Goal: Transaction & Acquisition: Purchase product/service

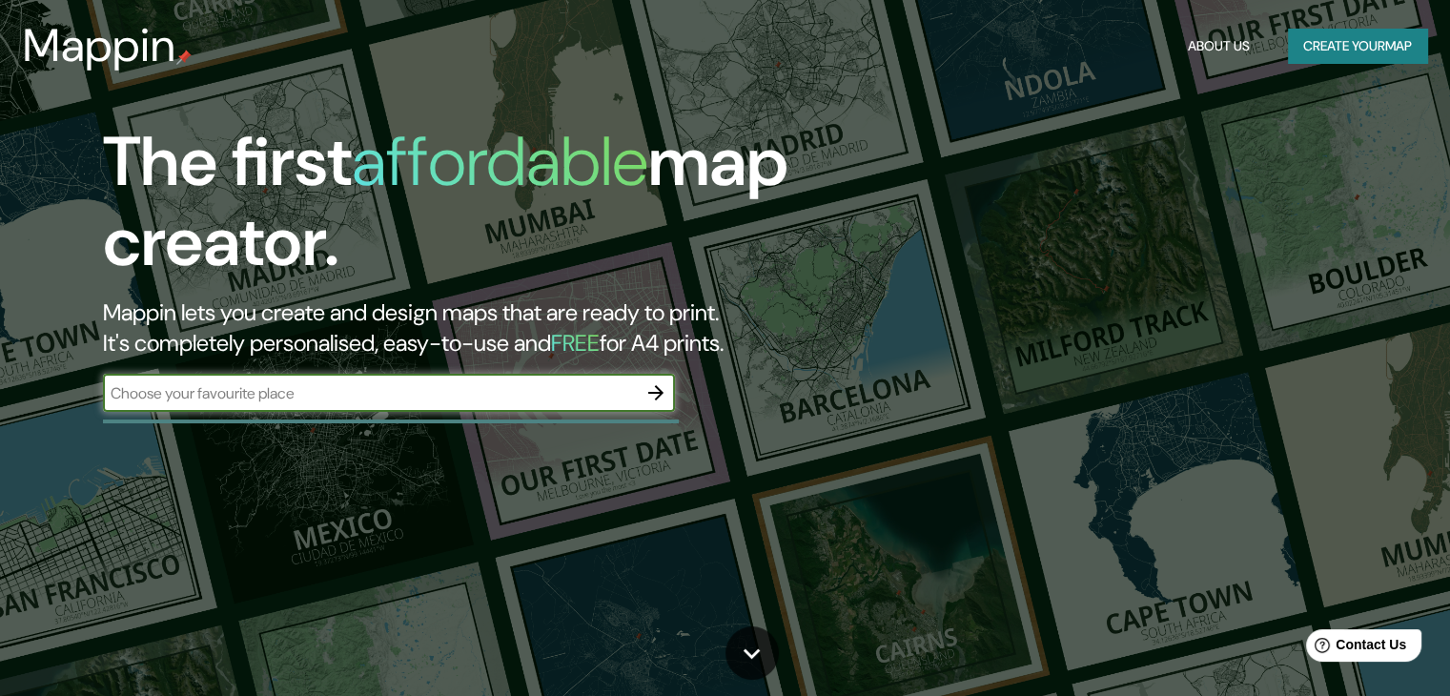
click at [1364, 45] on button "Create your map" at bounding box center [1357, 46] width 139 height 35
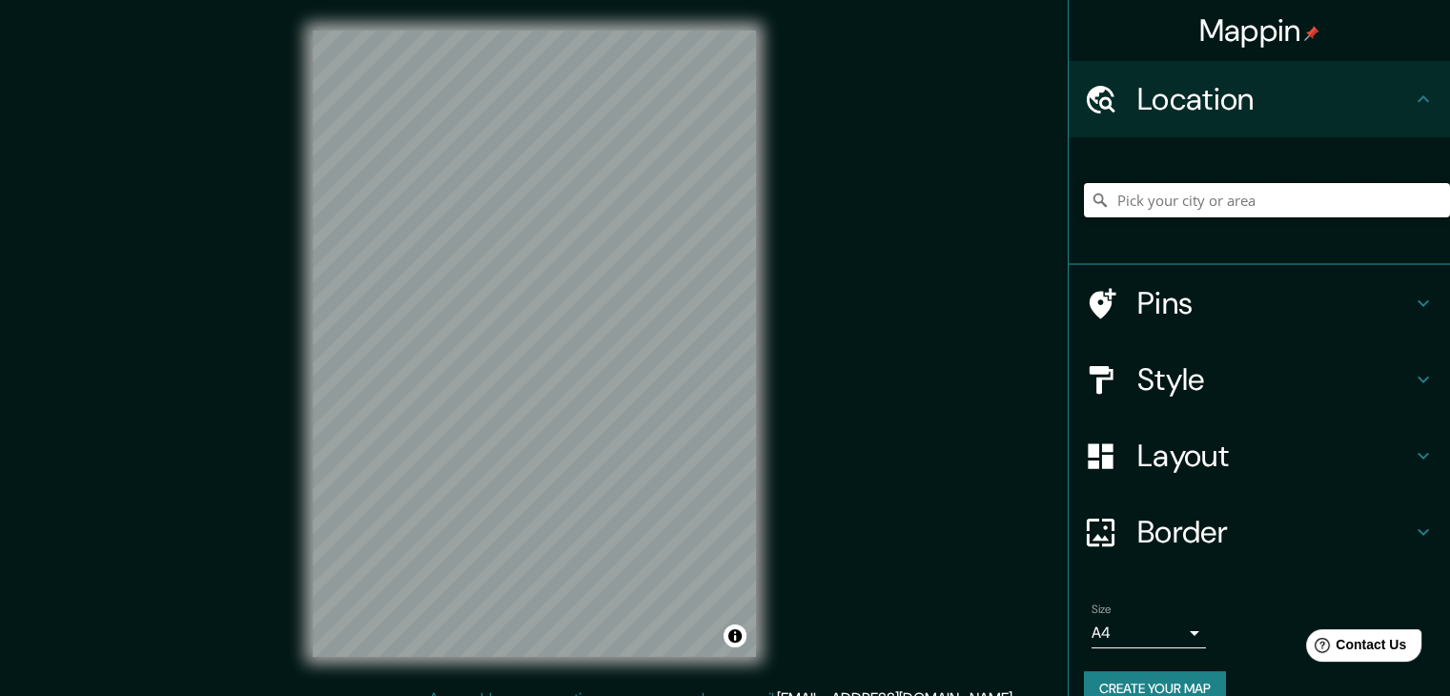
click at [1167, 206] on input "Pick your city or area" at bounding box center [1267, 200] width 366 height 34
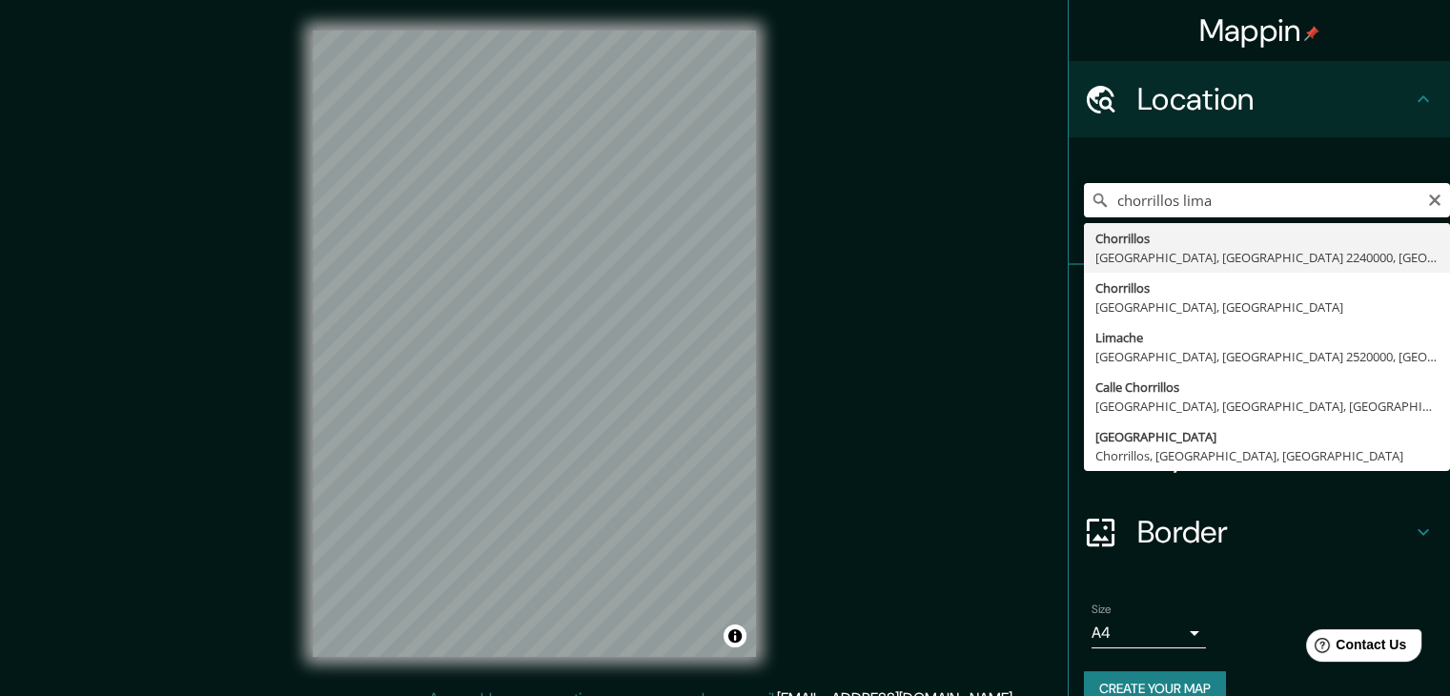
type input "Chorrillos, [GEOGRAPHIC_DATA], [GEOGRAPHIC_DATA]"
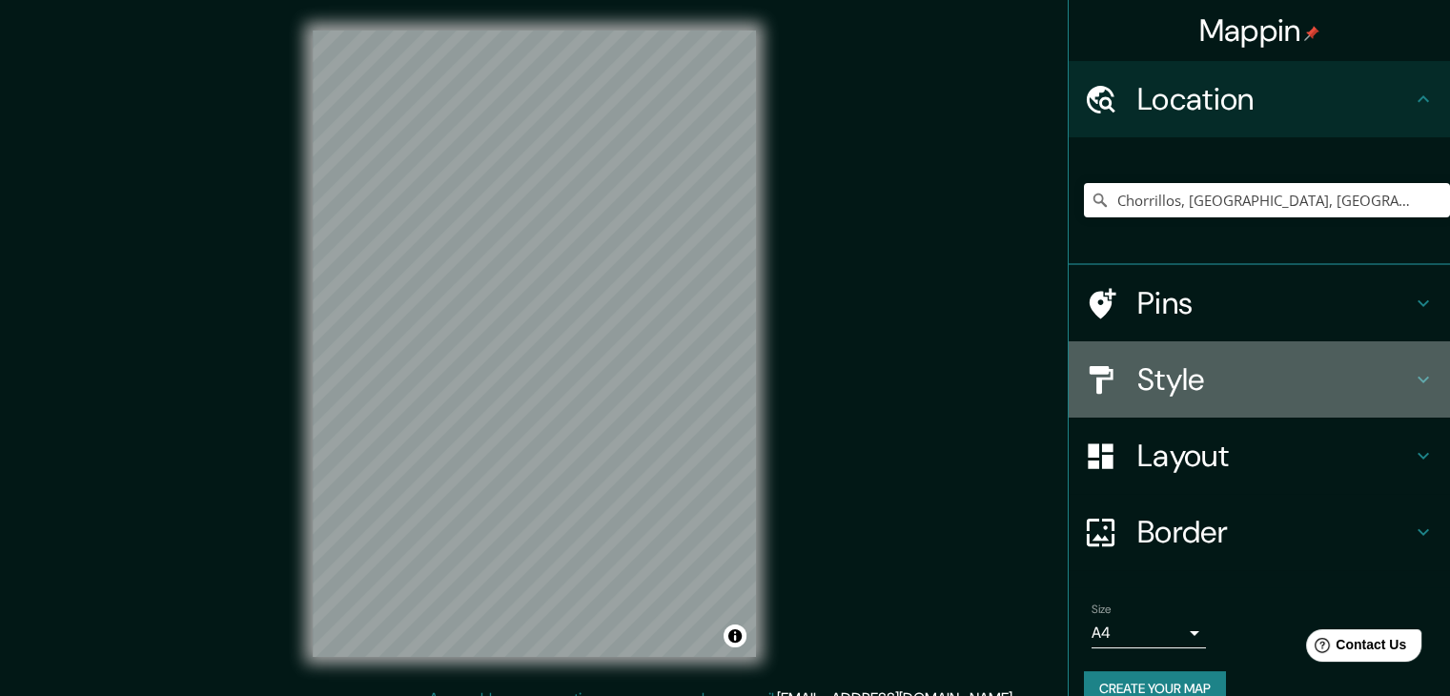
click at [1181, 365] on h4 "Style" at bounding box center [1275, 379] width 275 height 38
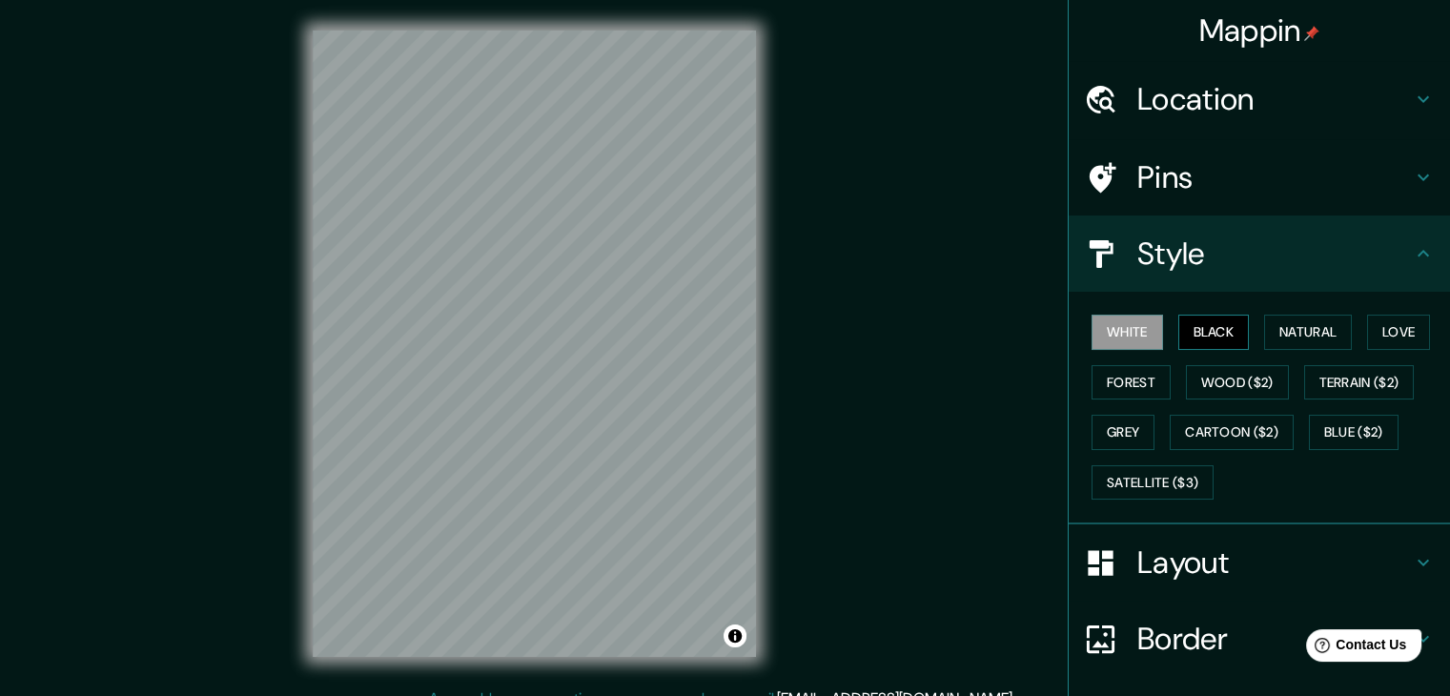
click at [1205, 337] on button "Black" at bounding box center [1215, 332] width 72 height 35
drag, startPoint x: 793, startPoint y: 270, endPoint x: 790, endPoint y: 325, distance: 55.4
click at [791, 324] on div "Mappin Location [GEOGRAPHIC_DATA], [GEOGRAPHIC_DATA], [GEOGRAPHIC_DATA] Pins St…" at bounding box center [725, 359] width 1450 height 718
click at [1373, 332] on button "Love" at bounding box center [1398, 332] width 63 height 35
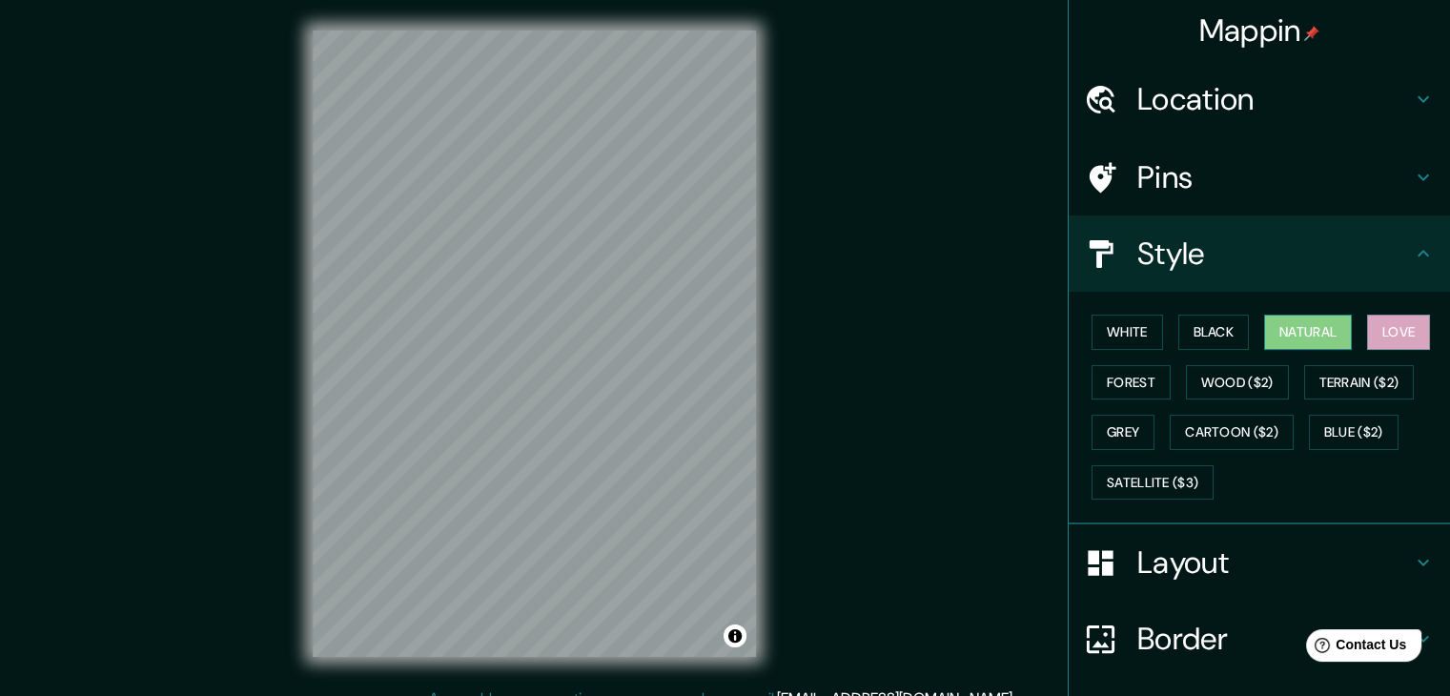
click at [1274, 336] on button "Natural" at bounding box center [1308, 332] width 88 height 35
click at [1213, 332] on button "Black" at bounding box center [1215, 332] width 72 height 35
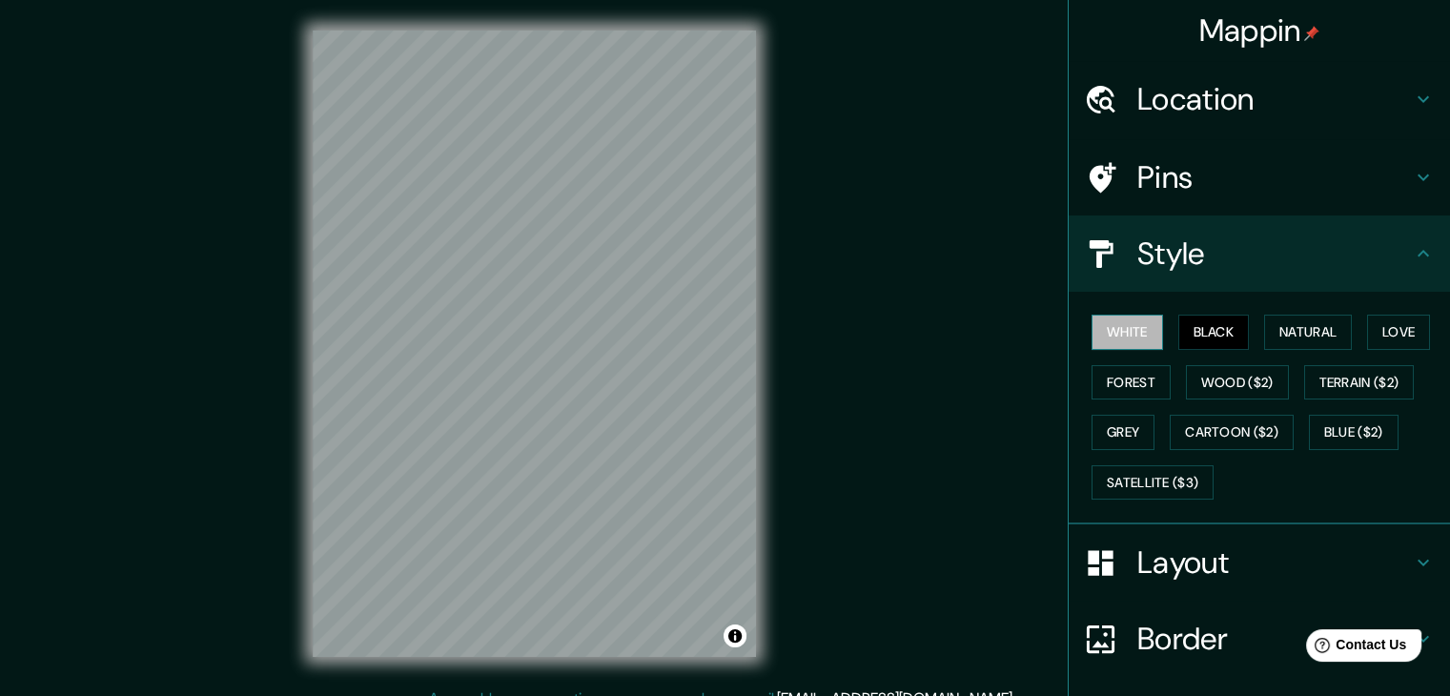
click at [1092, 329] on button "White" at bounding box center [1128, 332] width 72 height 35
click at [1190, 321] on button "Black" at bounding box center [1215, 332] width 72 height 35
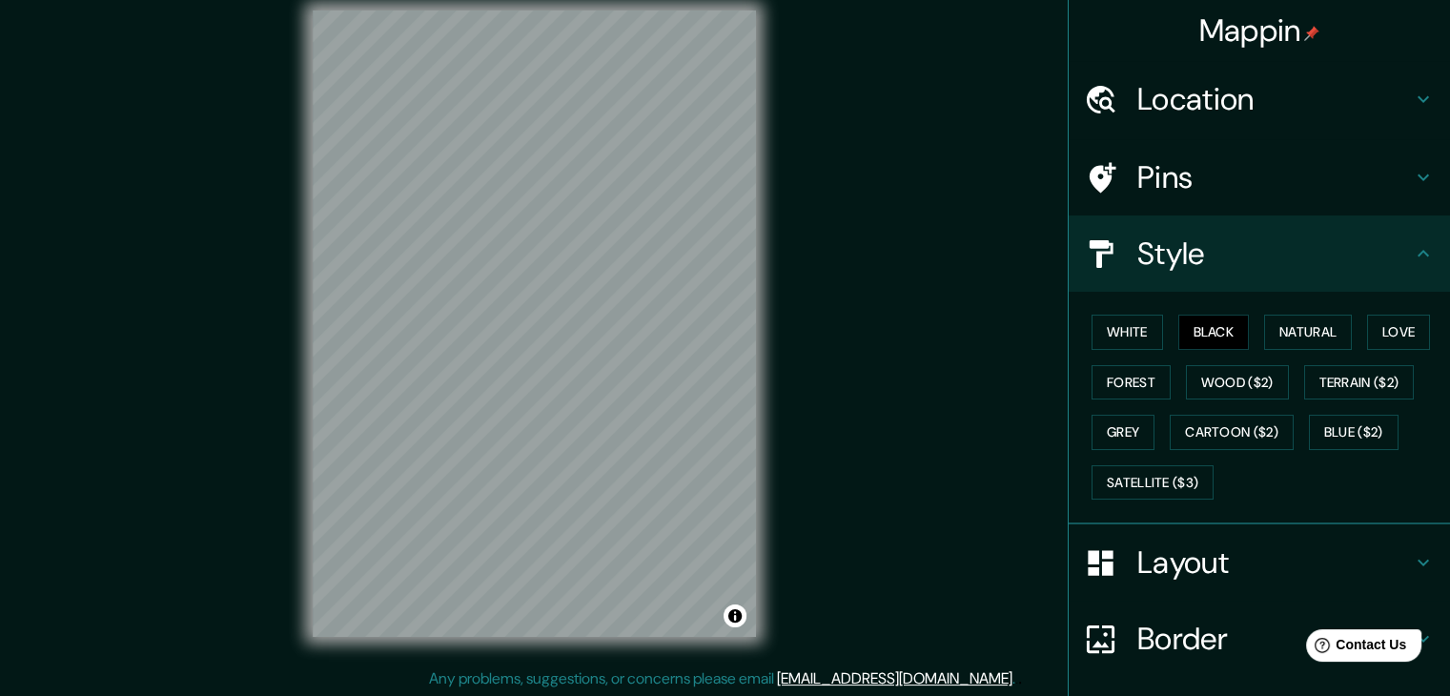
scroll to position [22, 0]
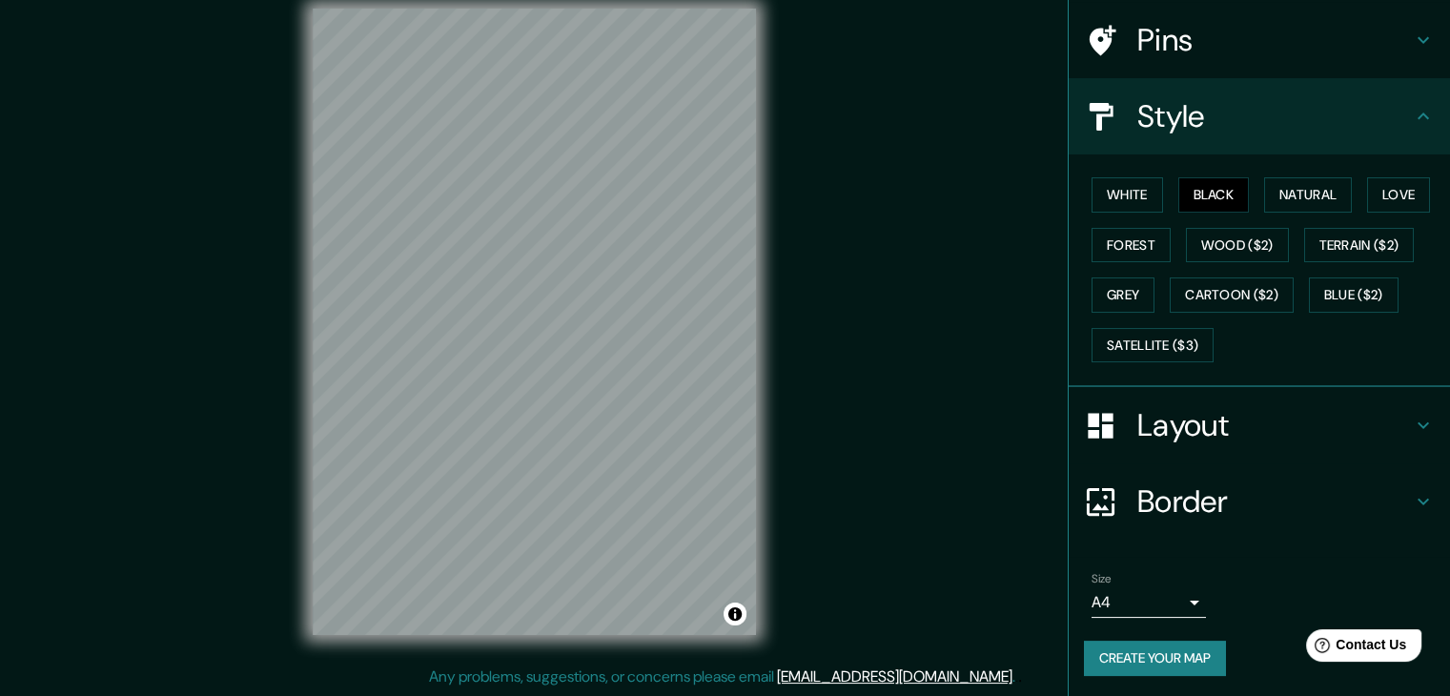
click at [1191, 421] on h4 "Layout" at bounding box center [1275, 425] width 275 height 38
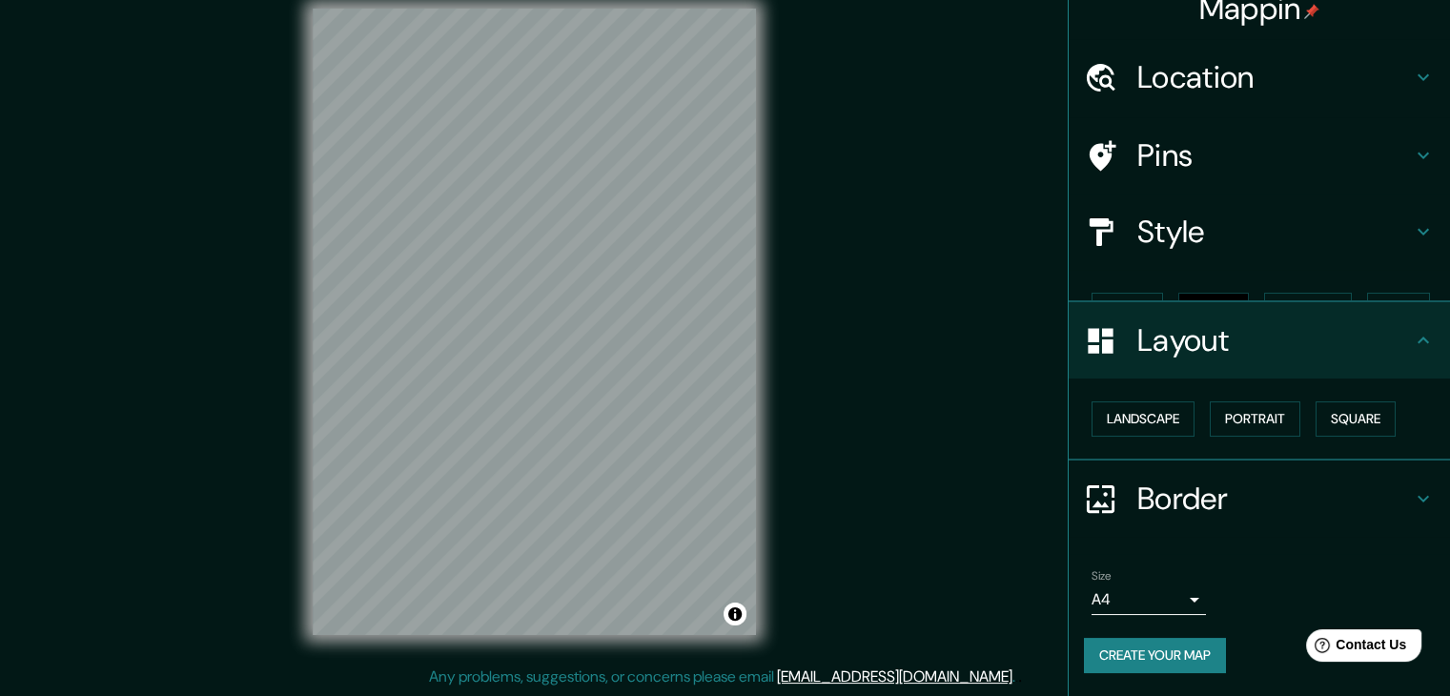
scroll to position [0, 0]
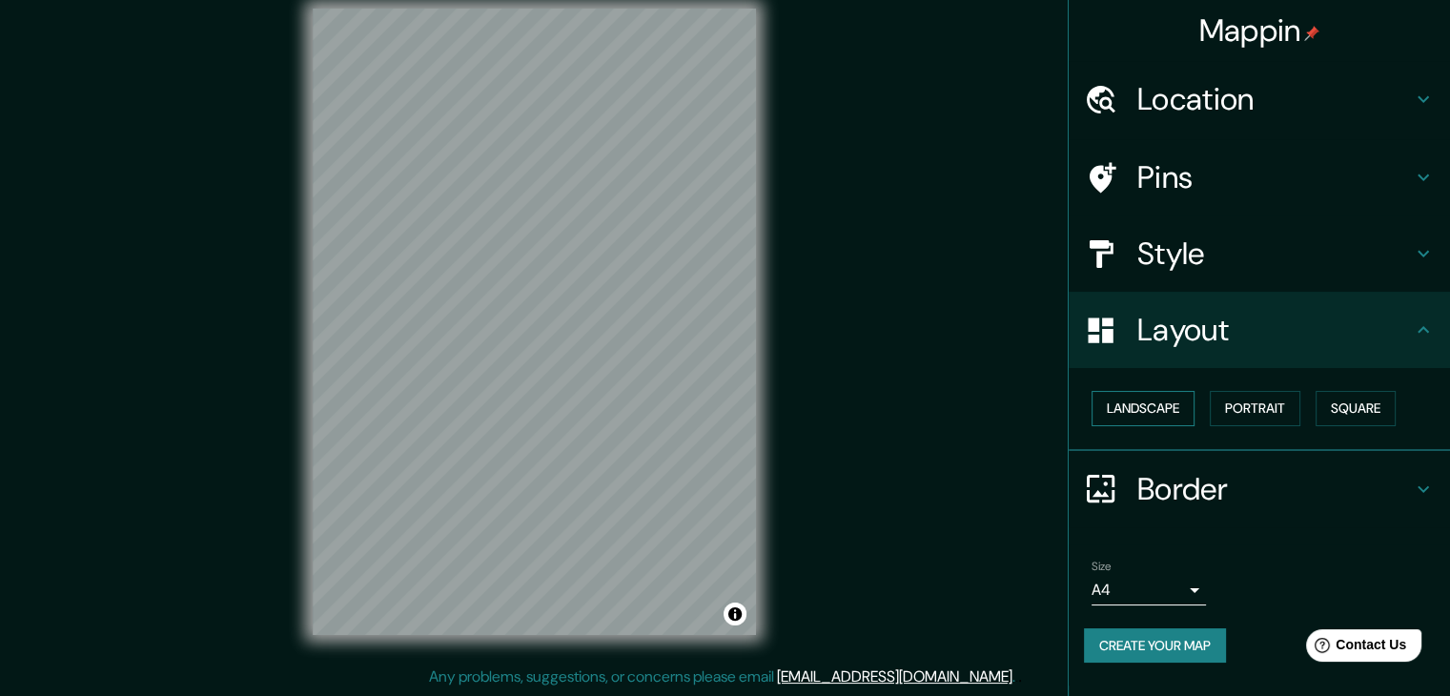
click at [1166, 410] on button "Landscape" at bounding box center [1143, 408] width 103 height 35
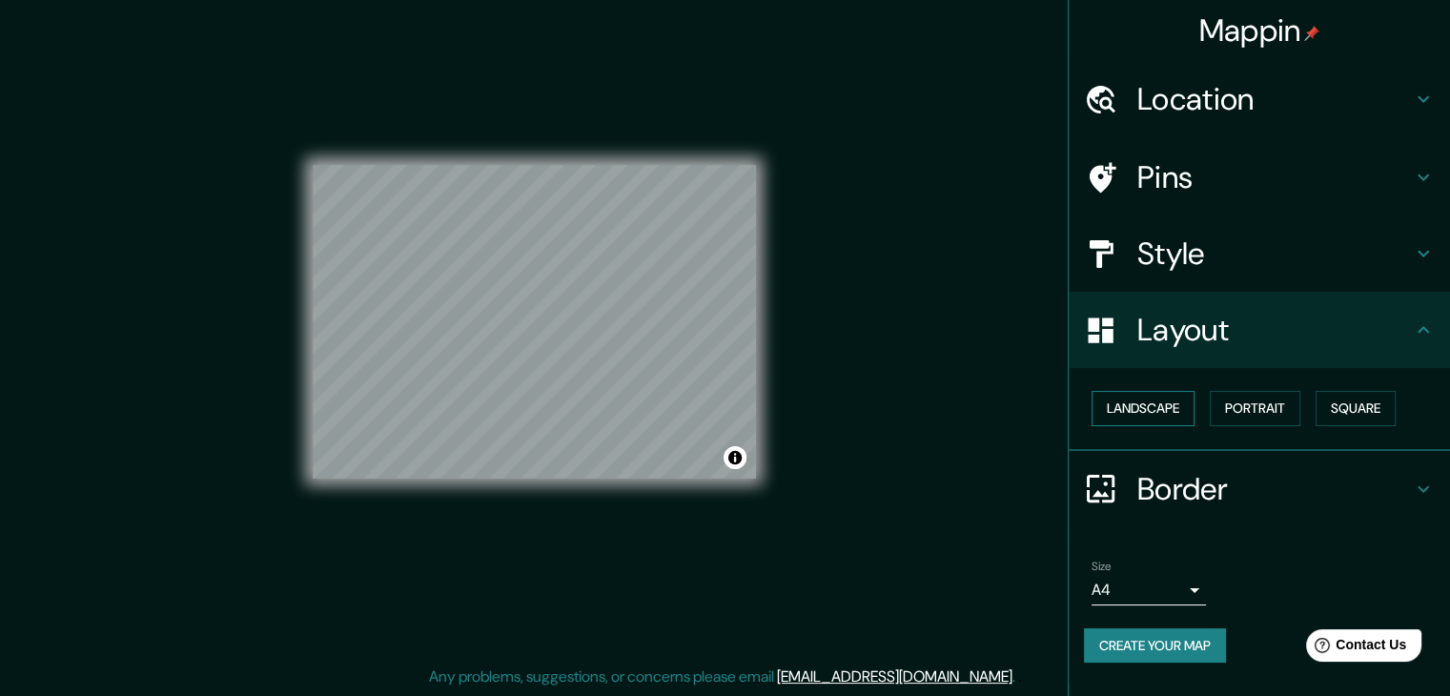
click at [1166, 410] on button "Landscape" at bounding box center [1143, 408] width 103 height 35
click at [1263, 409] on button "Portrait" at bounding box center [1255, 408] width 91 height 35
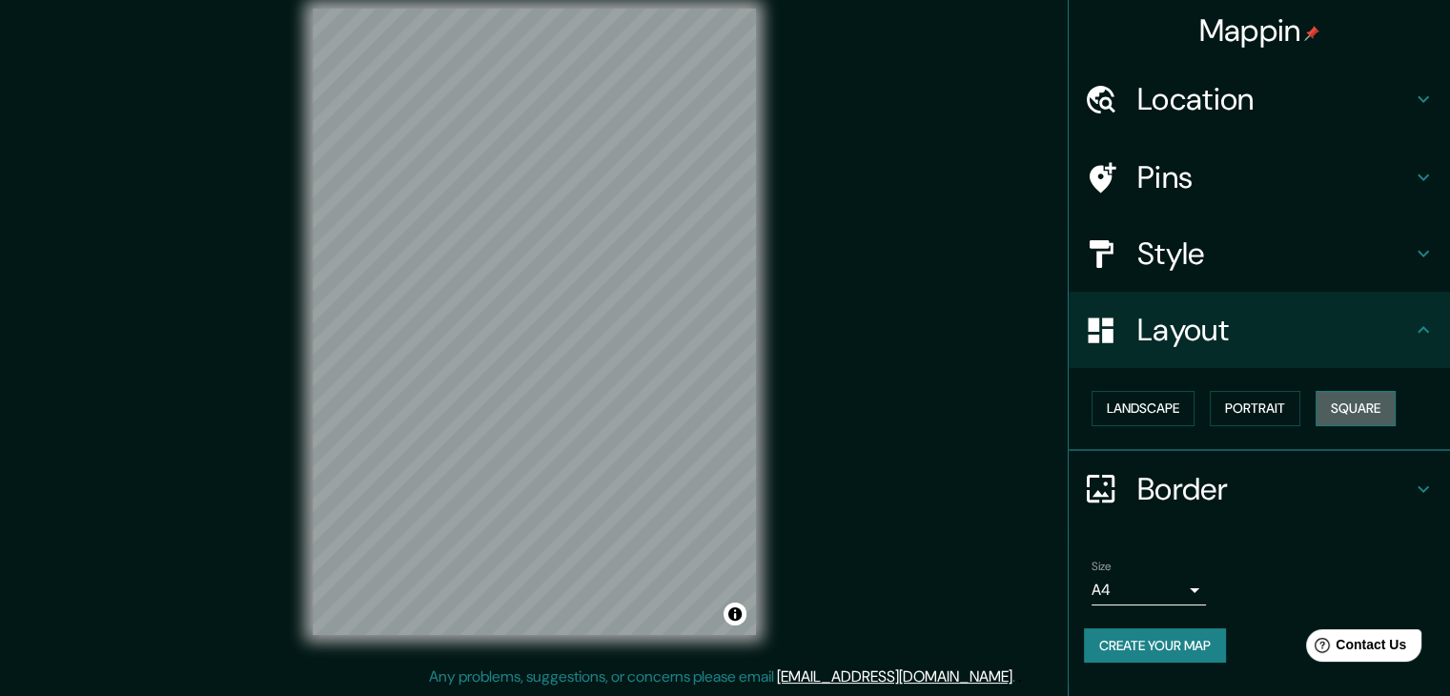
click at [1364, 409] on button "Square" at bounding box center [1356, 408] width 80 height 35
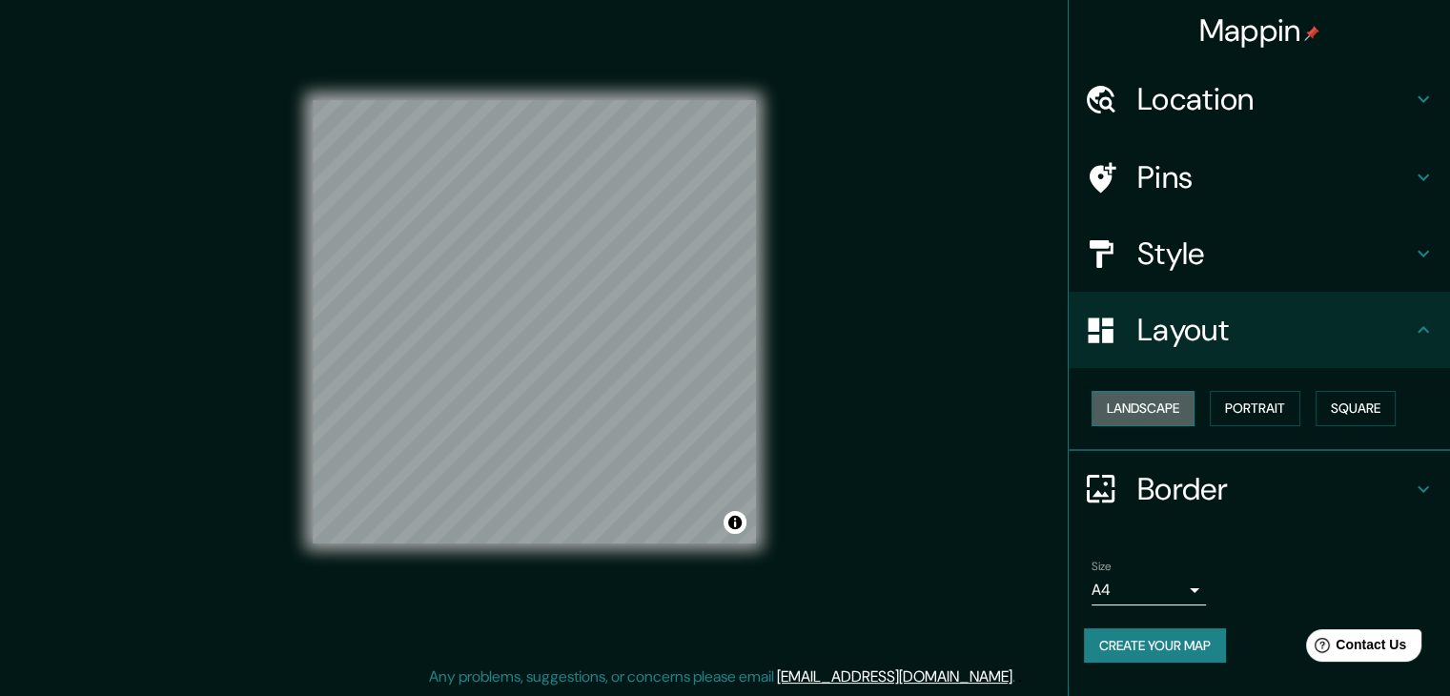
click at [1174, 421] on button "Landscape" at bounding box center [1143, 408] width 103 height 35
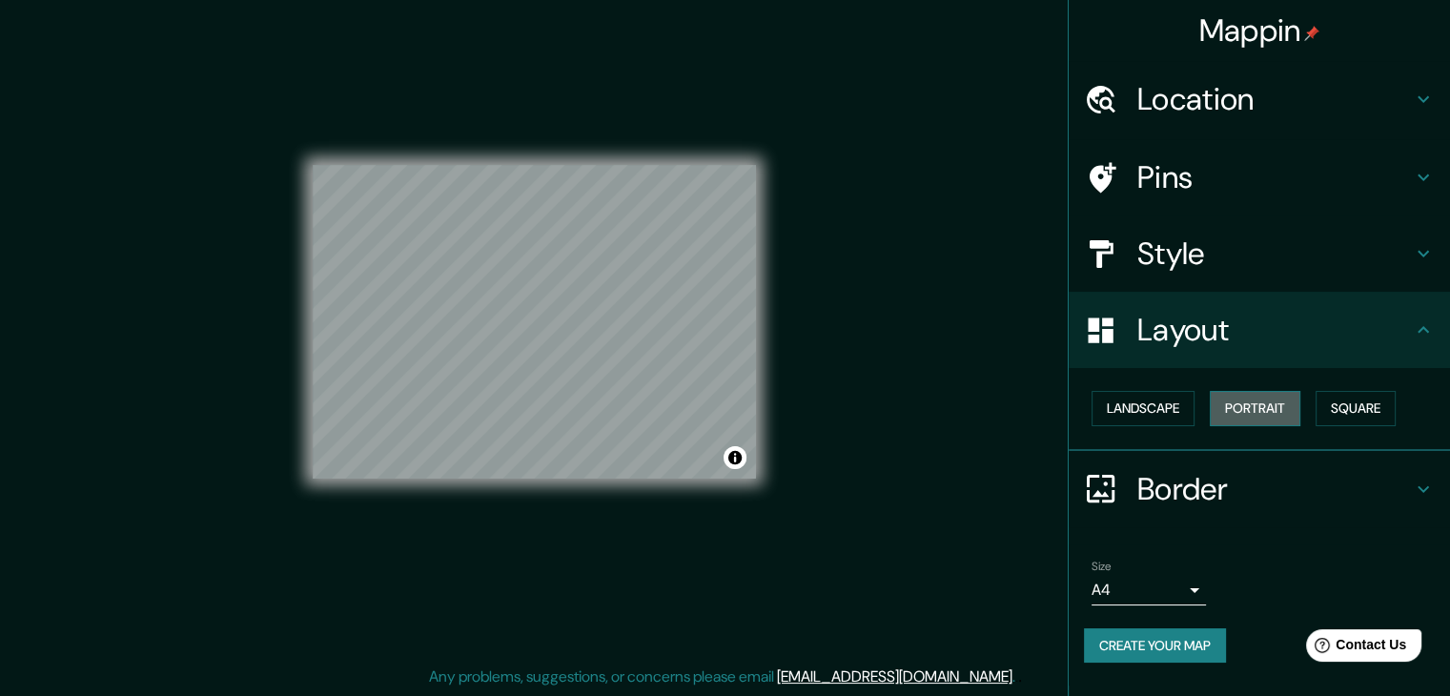
click at [1260, 410] on button "Portrait" at bounding box center [1255, 408] width 91 height 35
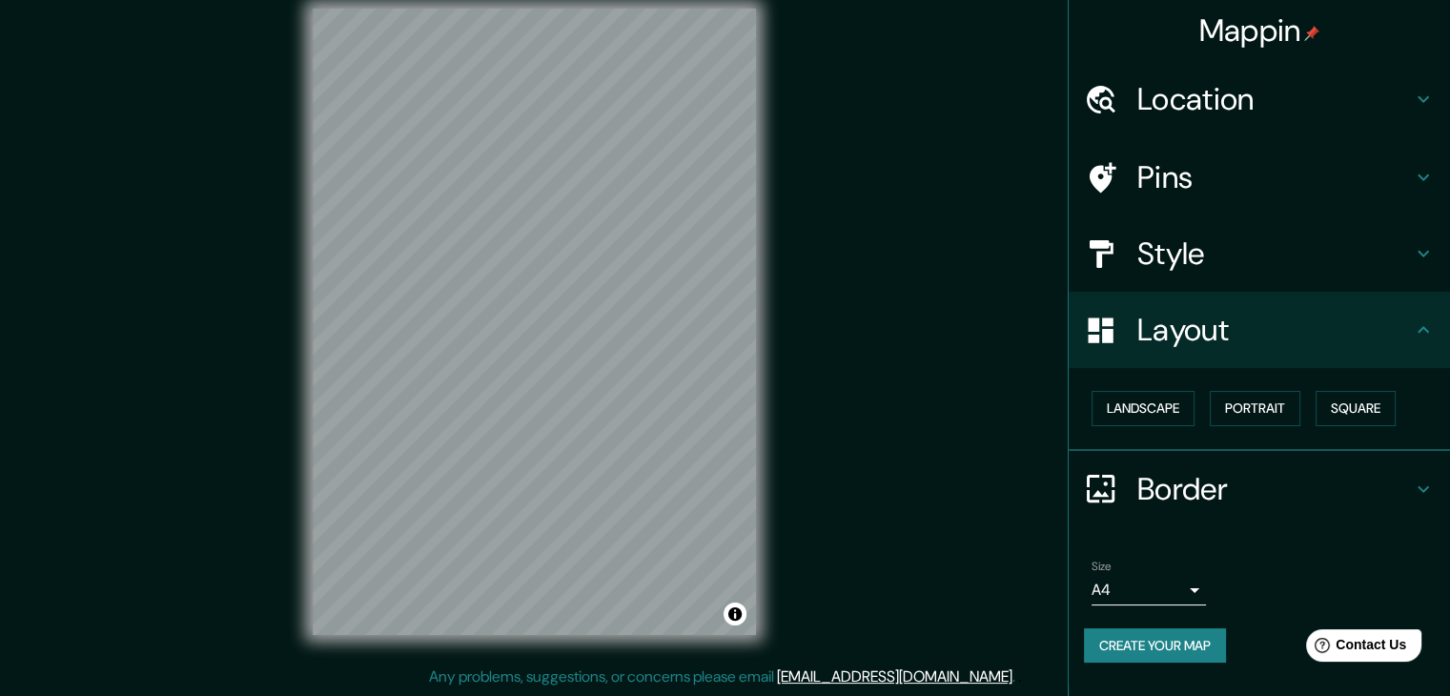
click at [1200, 495] on h4 "Border" at bounding box center [1275, 489] width 275 height 38
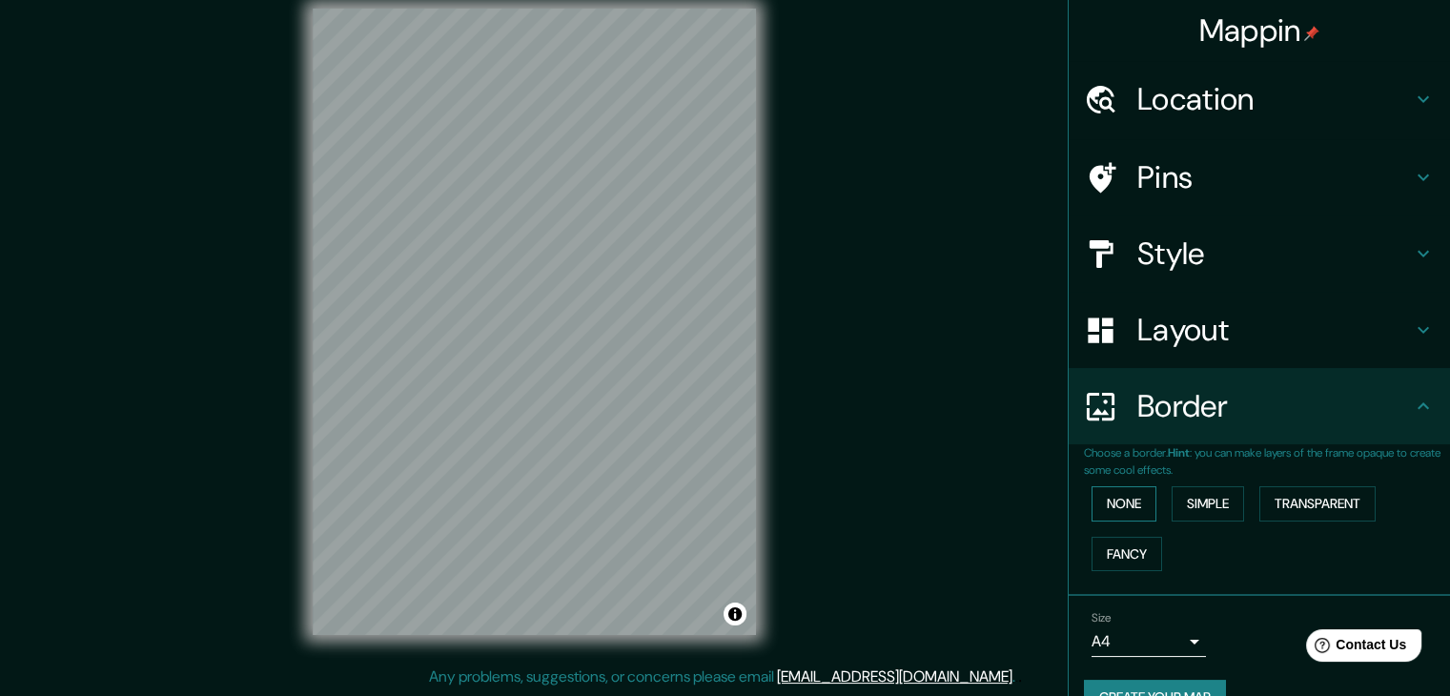
click at [1118, 498] on button "None" at bounding box center [1124, 503] width 65 height 35
click at [1209, 499] on button "Simple" at bounding box center [1208, 503] width 72 height 35
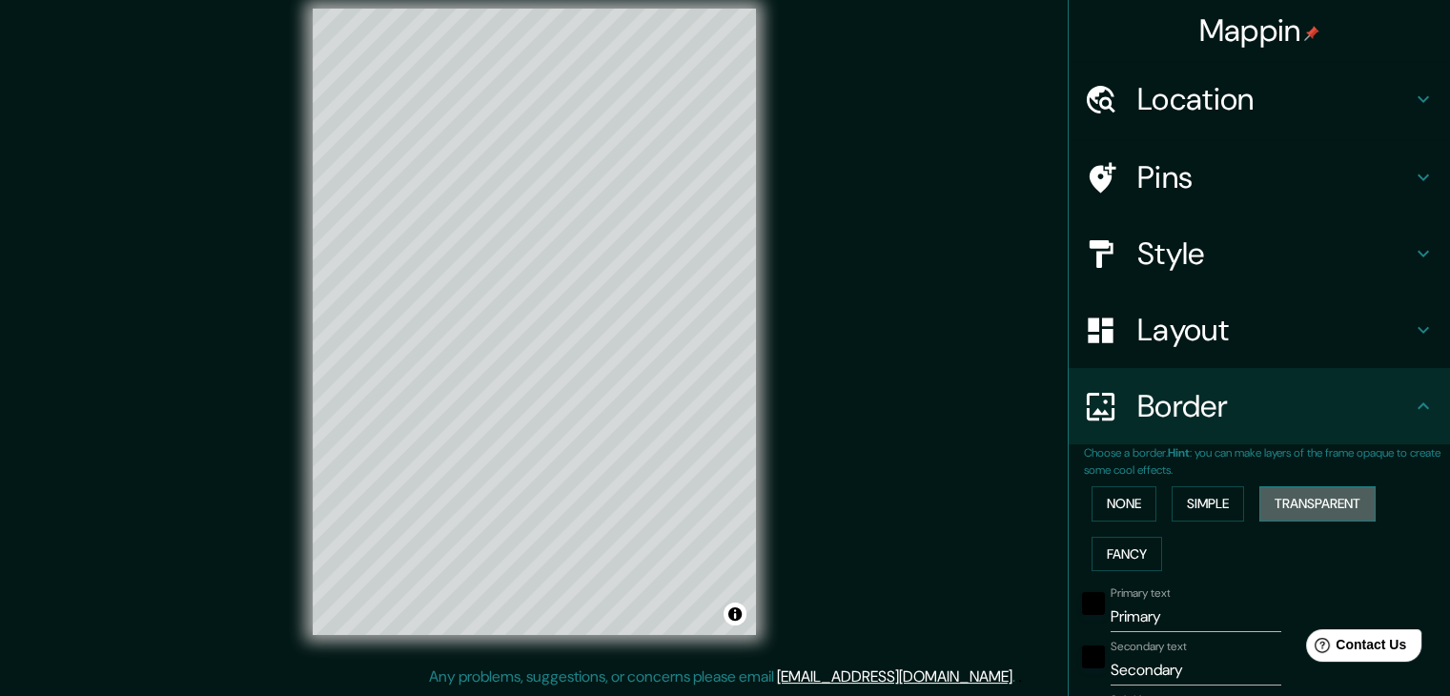
click at [1304, 501] on button "Transparent" at bounding box center [1318, 503] width 116 height 35
click at [1115, 548] on button "Fancy" at bounding box center [1127, 554] width 71 height 35
click at [1122, 503] on button "None" at bounding box center [1124, 503] width 65 height 35
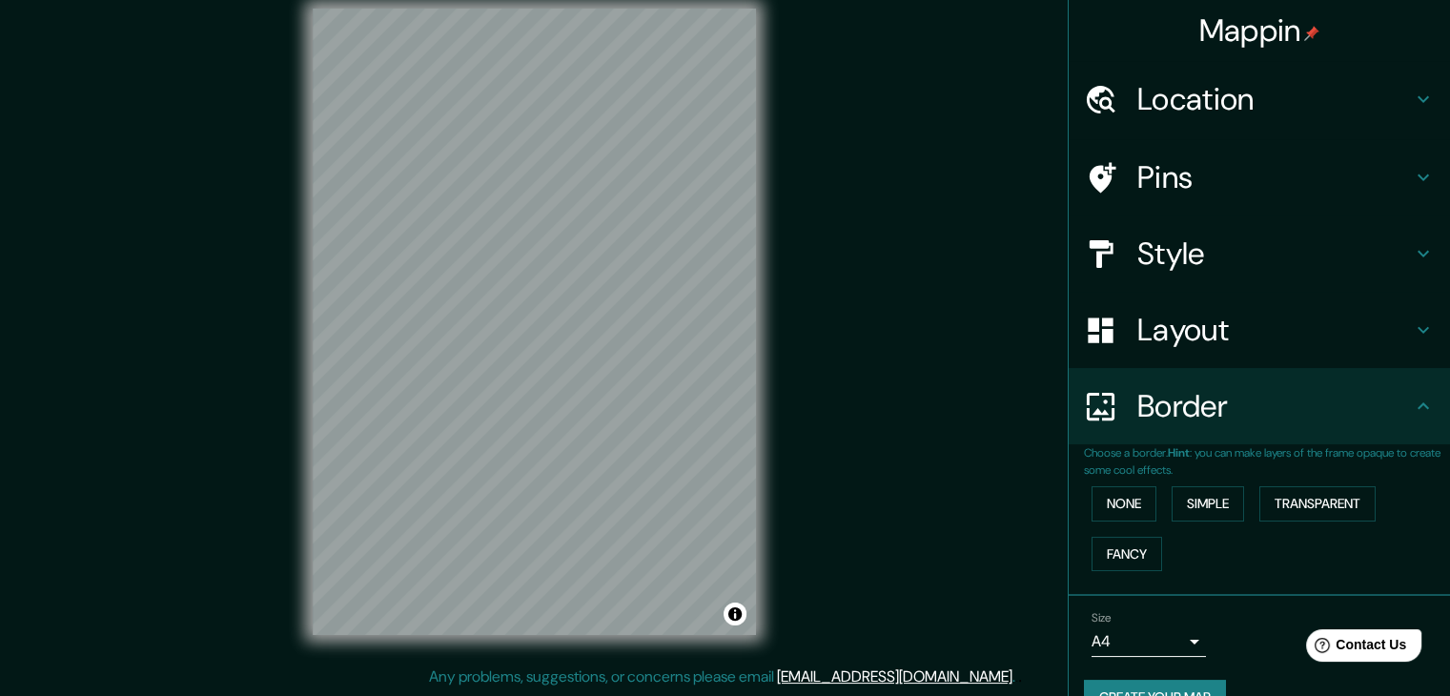
click at [1192, 104] on h4 "Location" at bounding box center [1275, 99] width 275 height 38
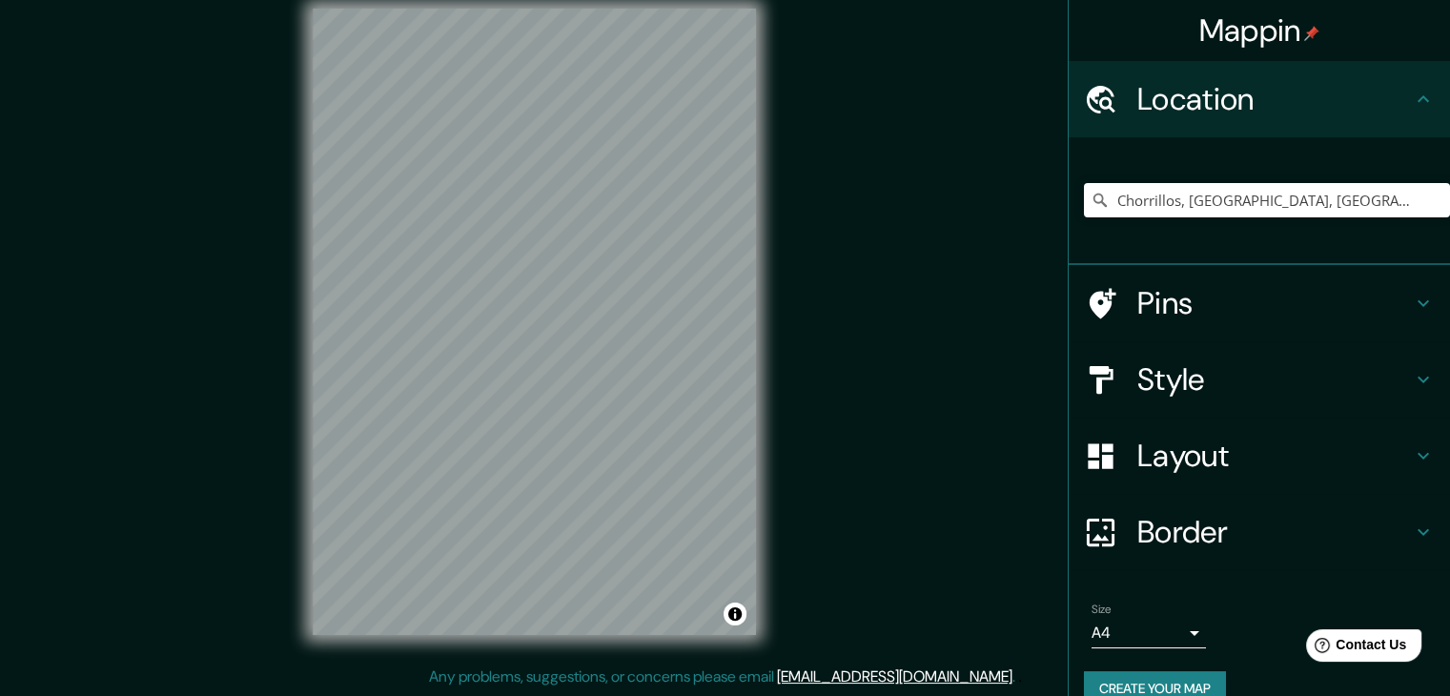
click at [1192, 104] on h4 "Location" at bounding box center [1275, 99] width 275 height 38
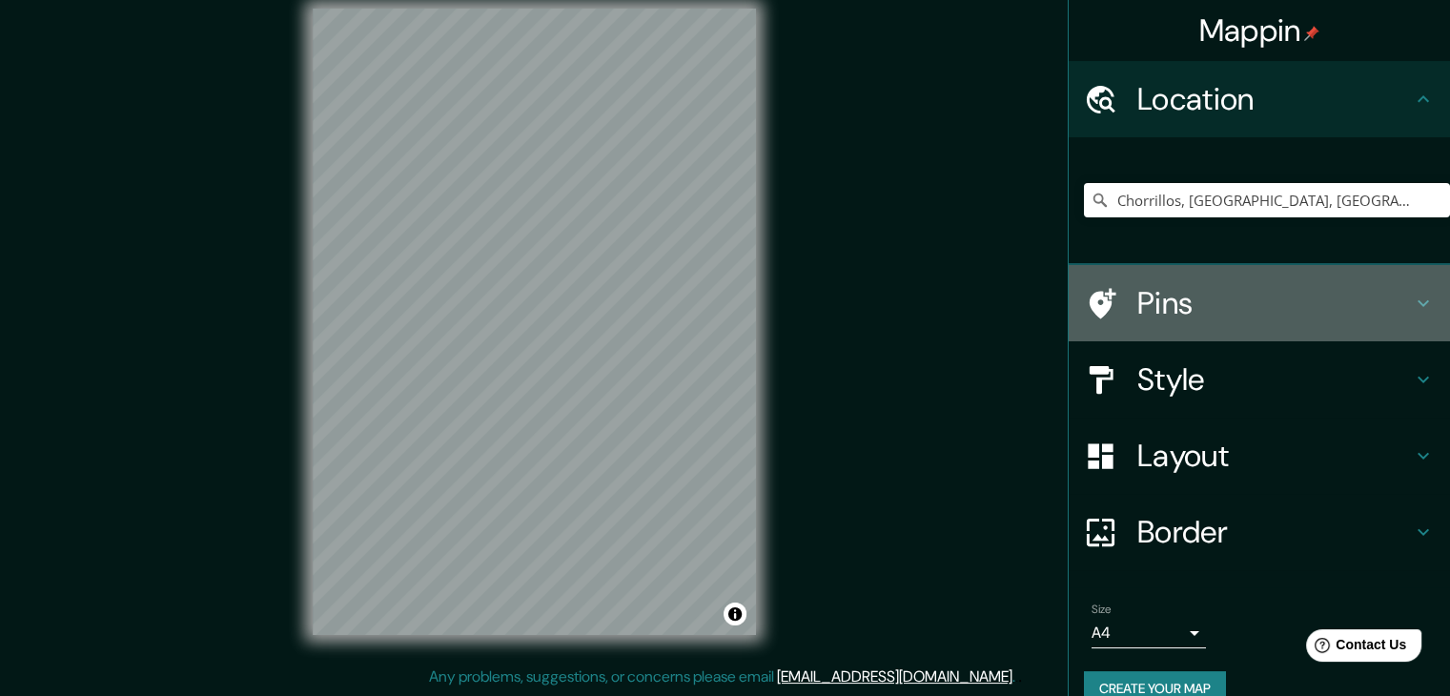
click at [1147, 310] on h4 "Pins" at bounding box center [1275, 303] width 275 height 38
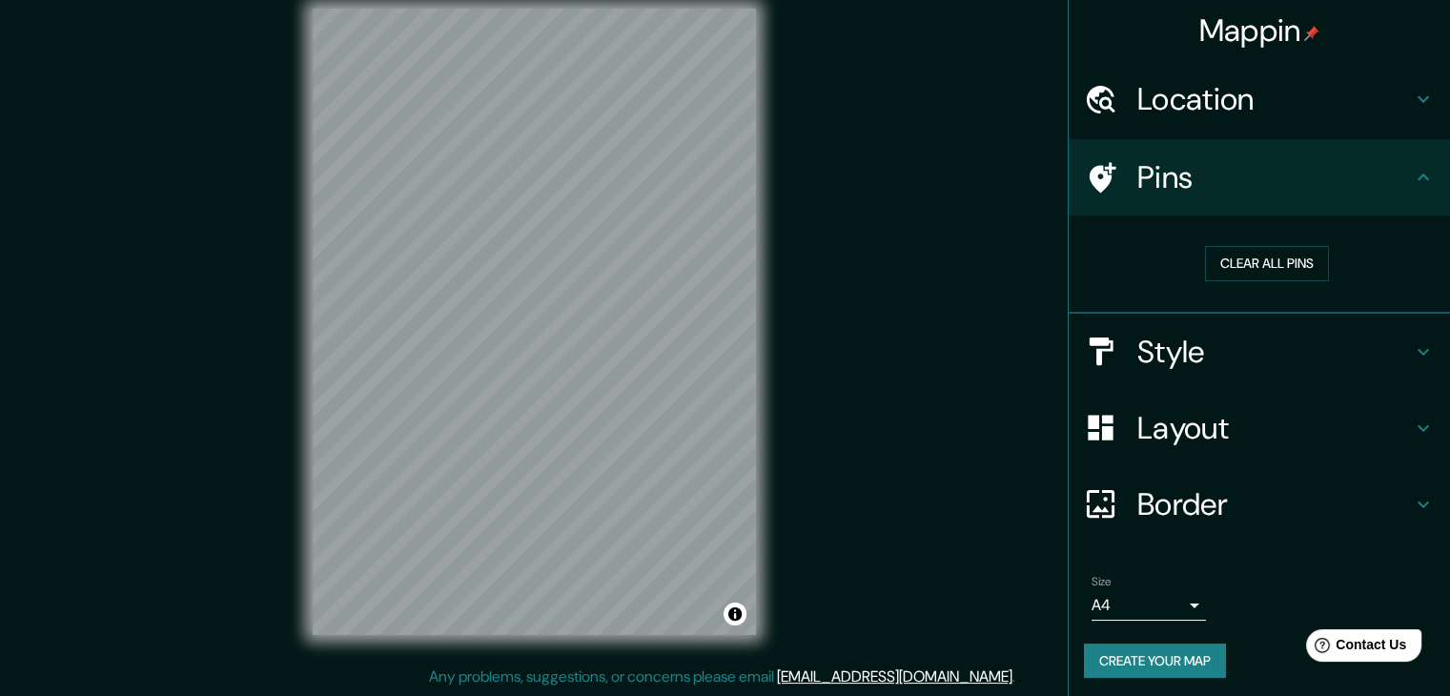
click at [1141, 371] on div "Style" at bounding box center [1259, 352] width 381 height 76
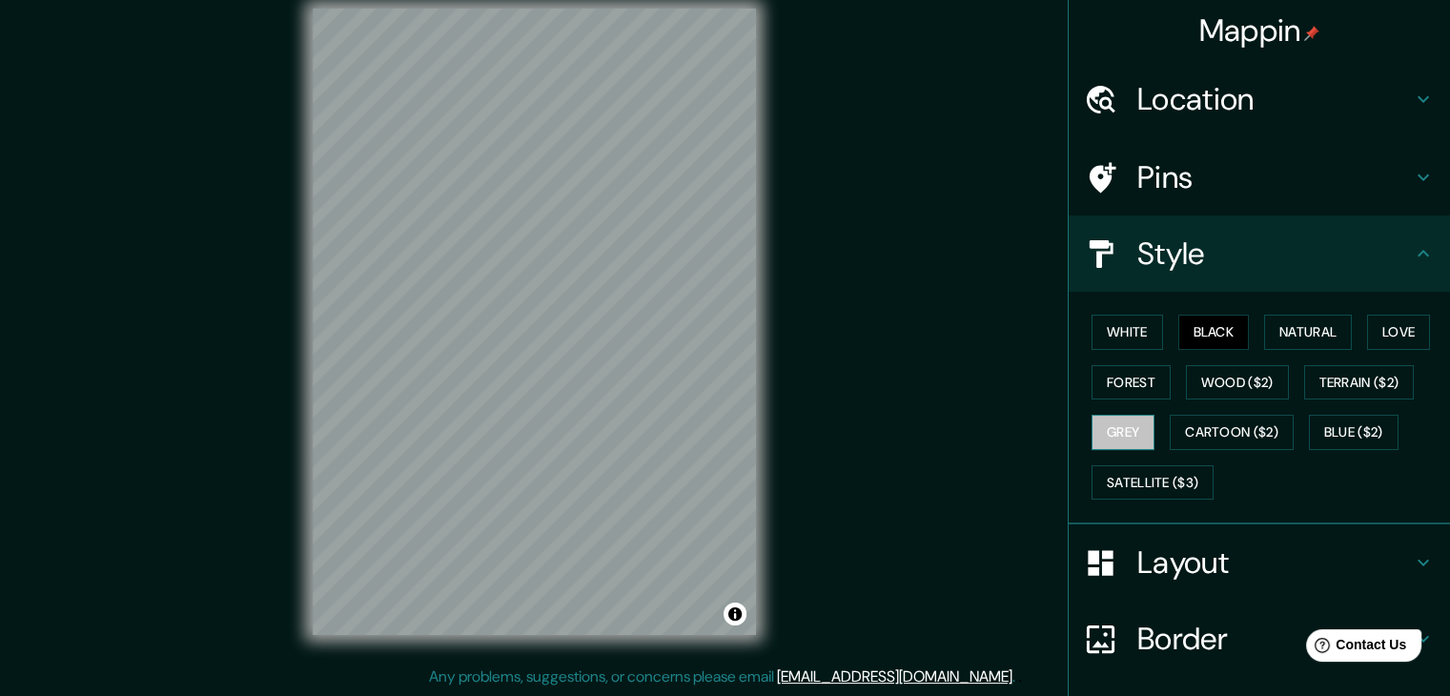
click at [1113, 432] on button "Grey" at bounding box center [1123, 432] width 63 height 35
click at [1225, 390] on button "Wood ($2)" at bounding box center [1237, 382] width 103 height 35
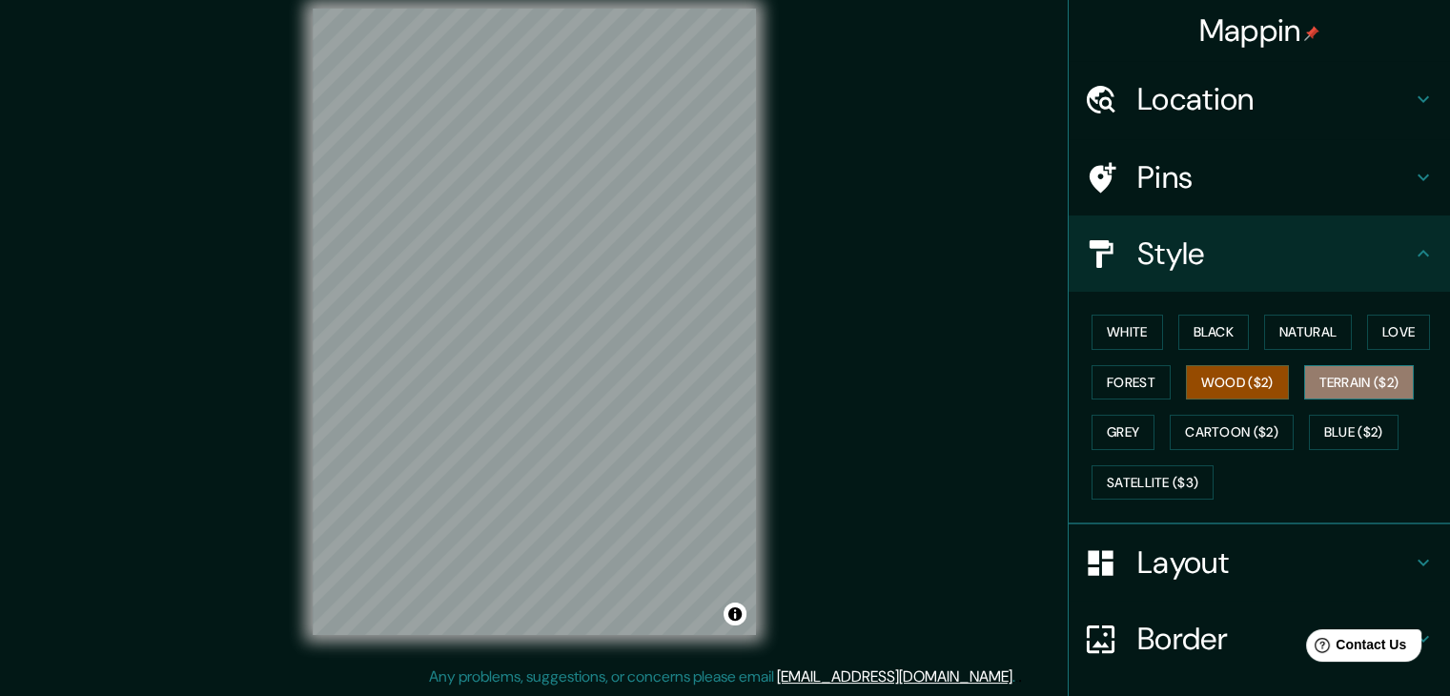
click at [1338, 367] on button "Terrain ($2)" at bounding box center [1359, 382] width 111 height 35
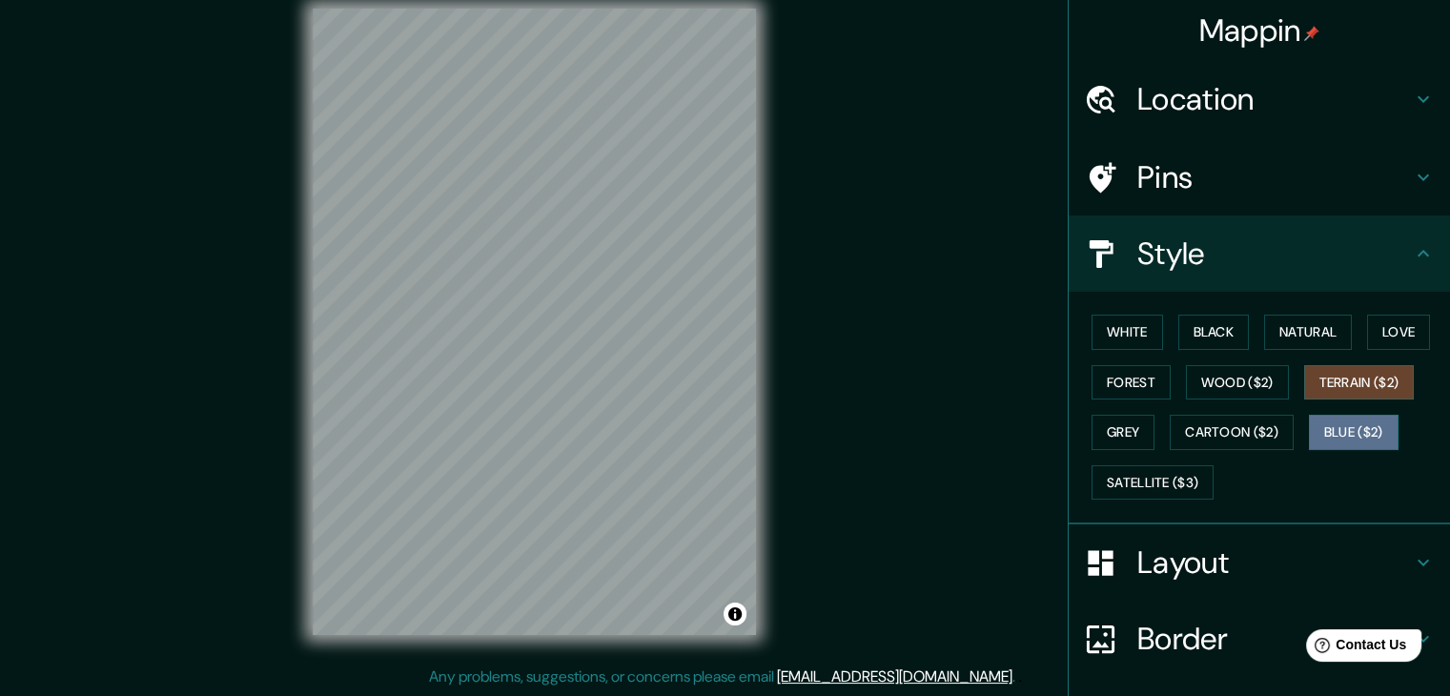
click at [1343, 432] on button "Blue ($2)" at bounding box center [1354, 432] width 90 height 35
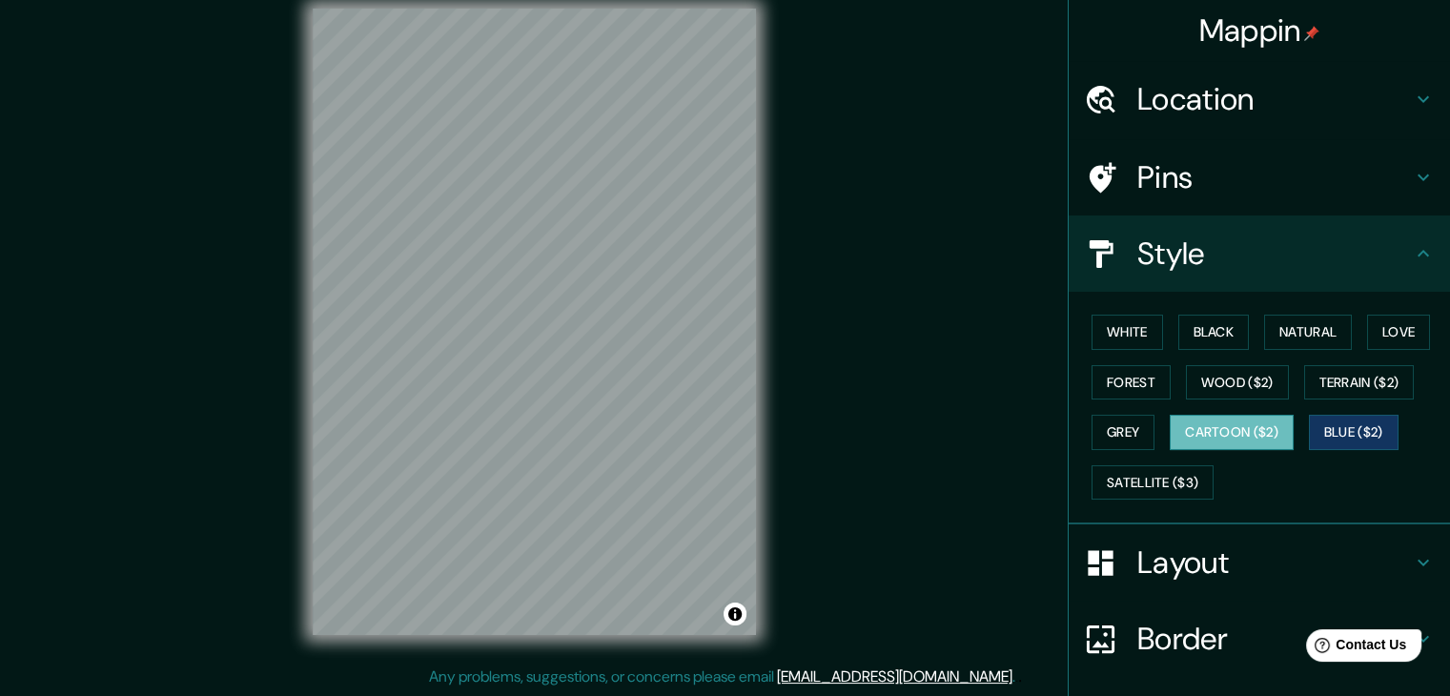
click at [1235, 440] on button "Cartoon ($2)" at bounding box center [1232, 432] width 124 height 35
click at [1165, 484] on button "Satellite ($3)" at bounding box center [1153, 482] width 122 height 35
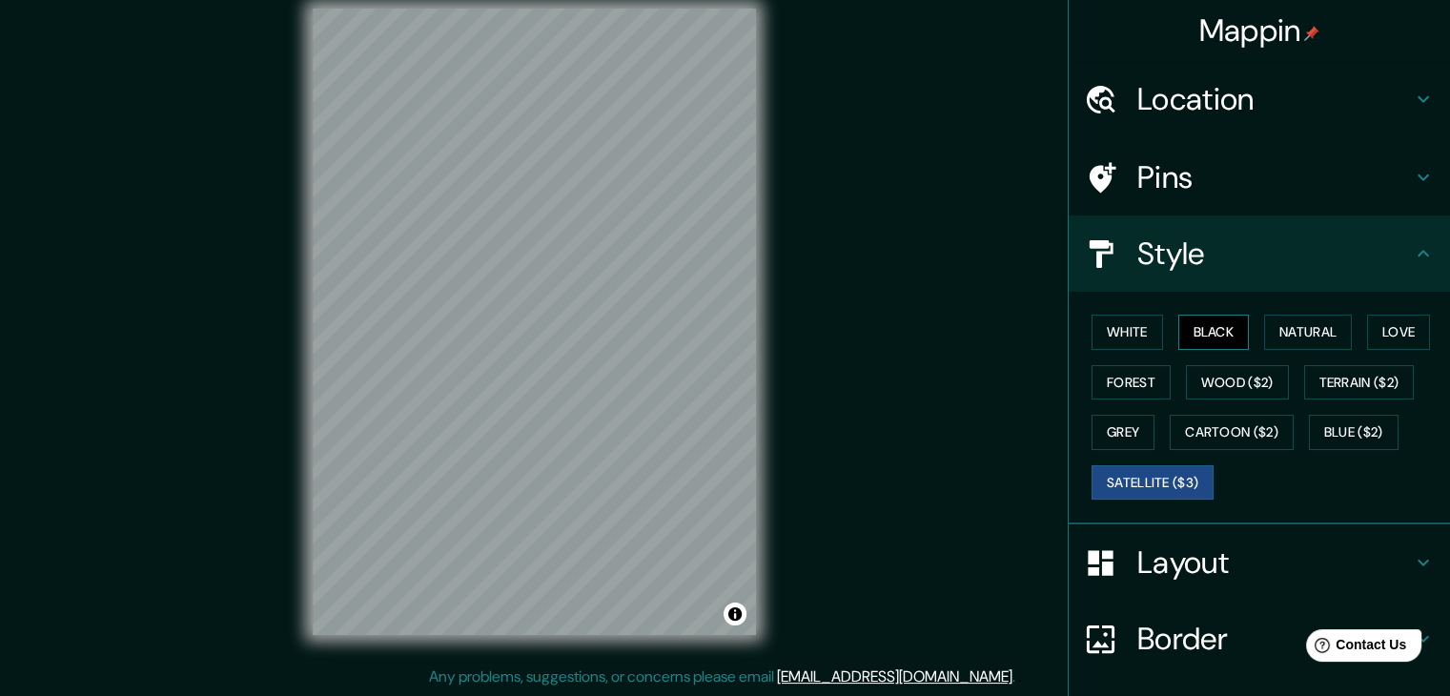
click at [1205, 336] on button "Black" at bounding box center [1215, 332] width 72 height 35
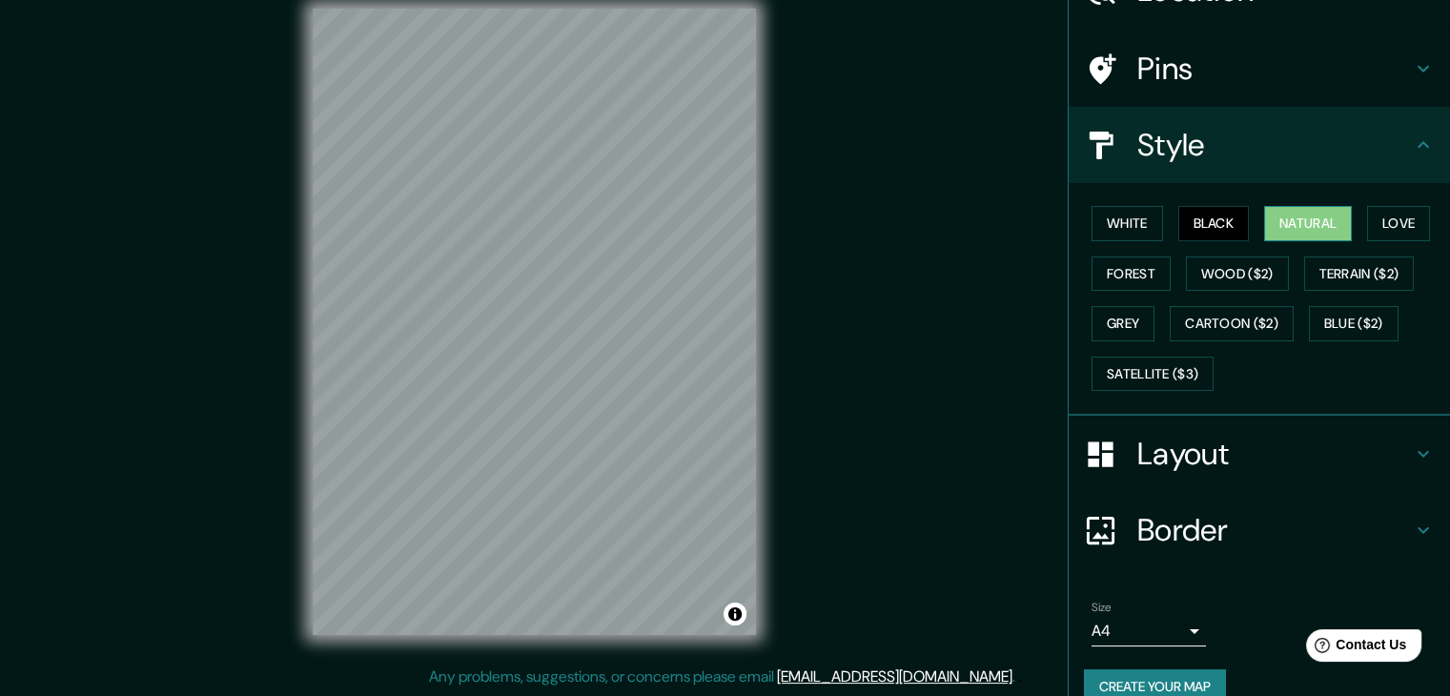
scroll to position [137, 0]
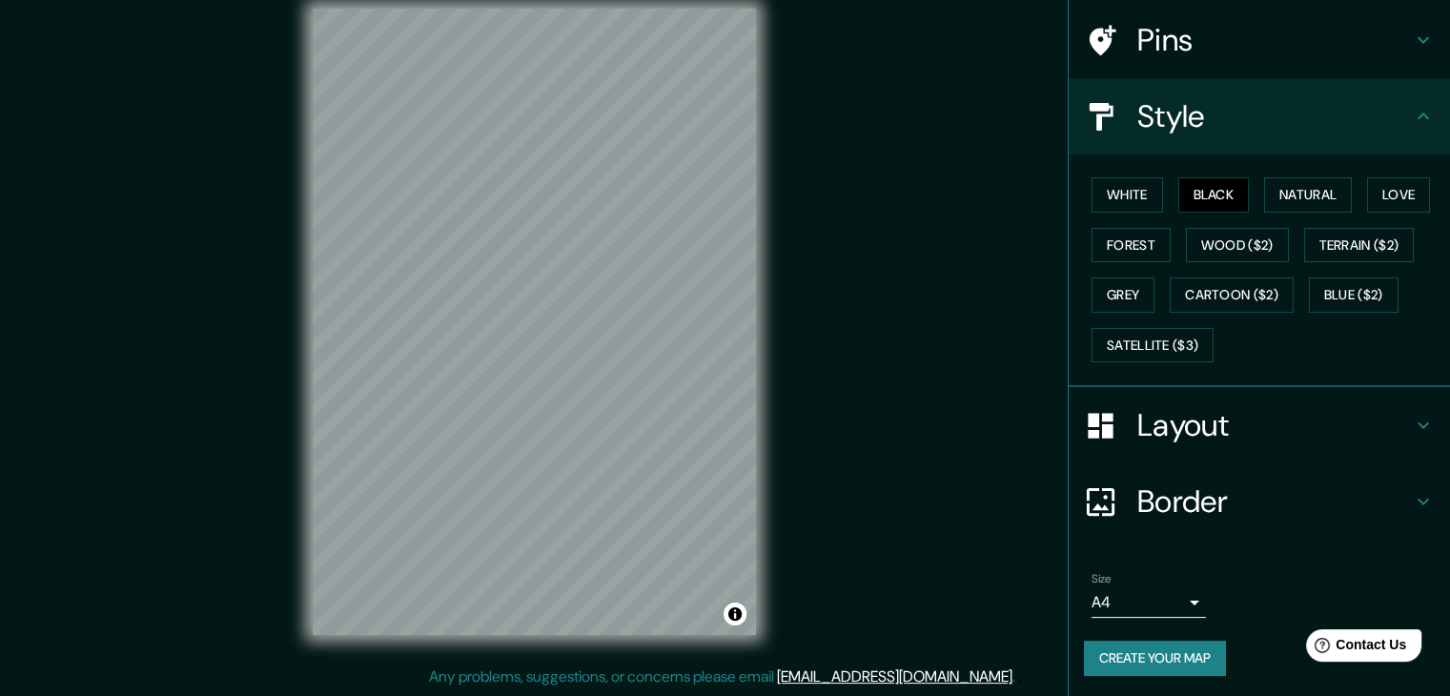
click at [1175, 596] on body "Mappin Location [GEOGRAPHIC_DATA], [GEOGRAPHIC_DATA], [GEOGRAPHIC_DATA] Pins St…" at bounding box center [725, 326] width 1450 height 696
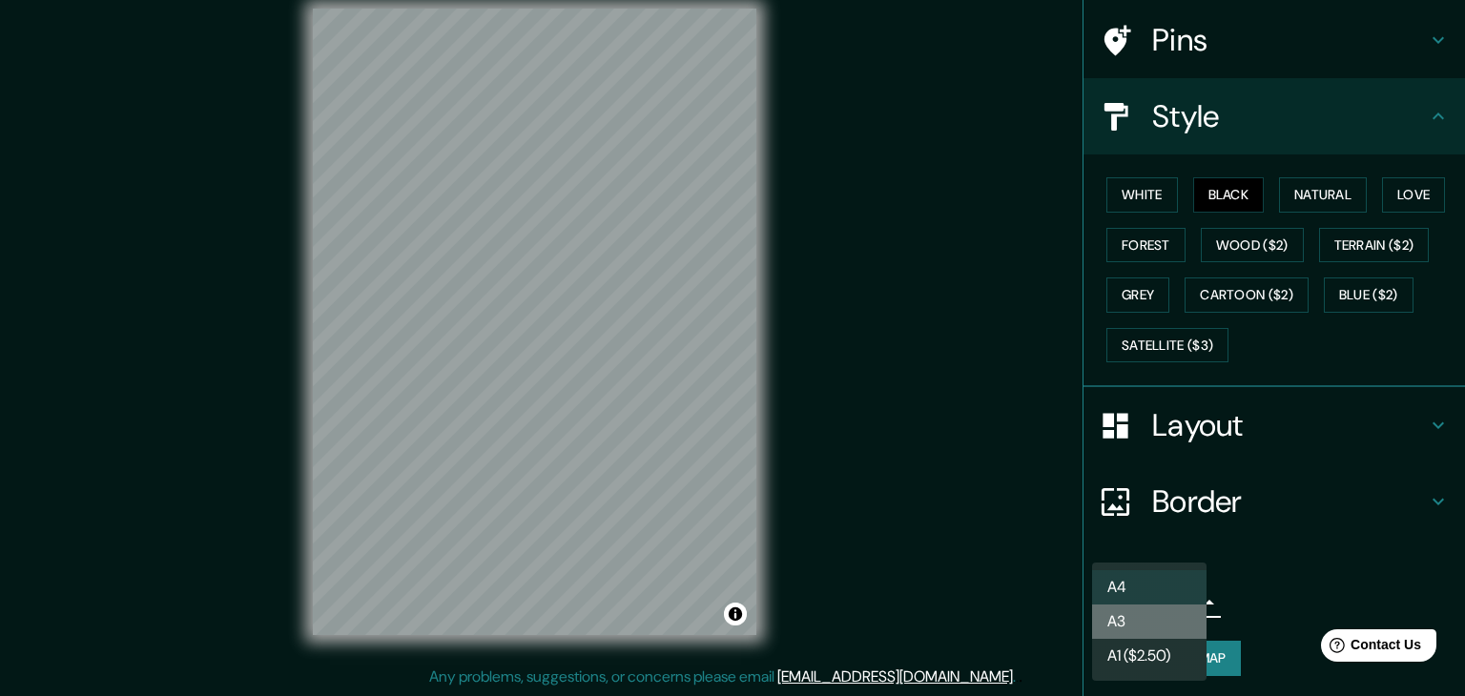
click at [1159, 618] on li "A3" at bounding box center [1149, 622] width 114 height 34
type input "a4"
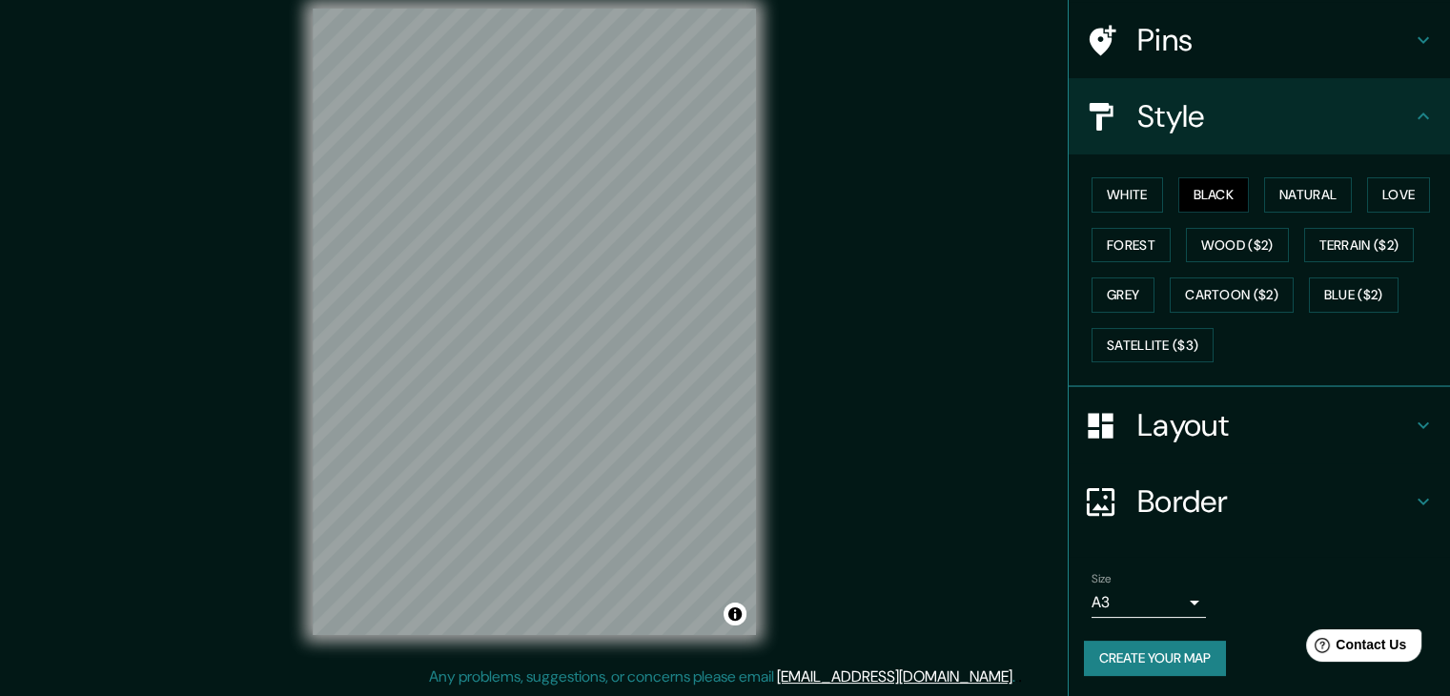
click at [1164, 646] on button "Create your map" at bounding box center [1155, 658] width 142 height 35
click at [1126, 657] on button "Create your map" at bounding box center [1155, 658] width 142 height 35
click at [1173, 653] on button "Create your map" at bounding box center [1155, 658] width 142 height 35
